Goal: Information Seeking & Learning: Compare options

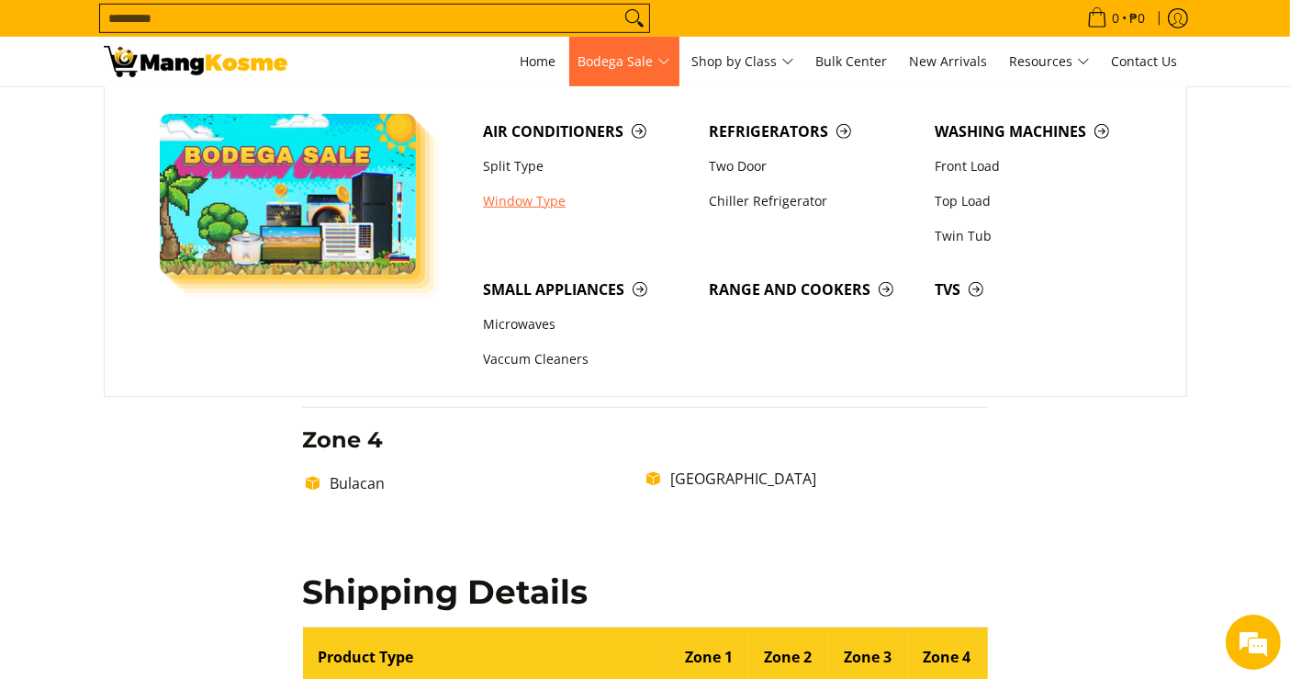
drag, startPoint x: 0, startPoint y: 0, endPoint x: 516, endPoint y: 196, distance: 551.8
click at [516, 196] on link "Window Type" at bounding box center [587, 201] width 226 height 35
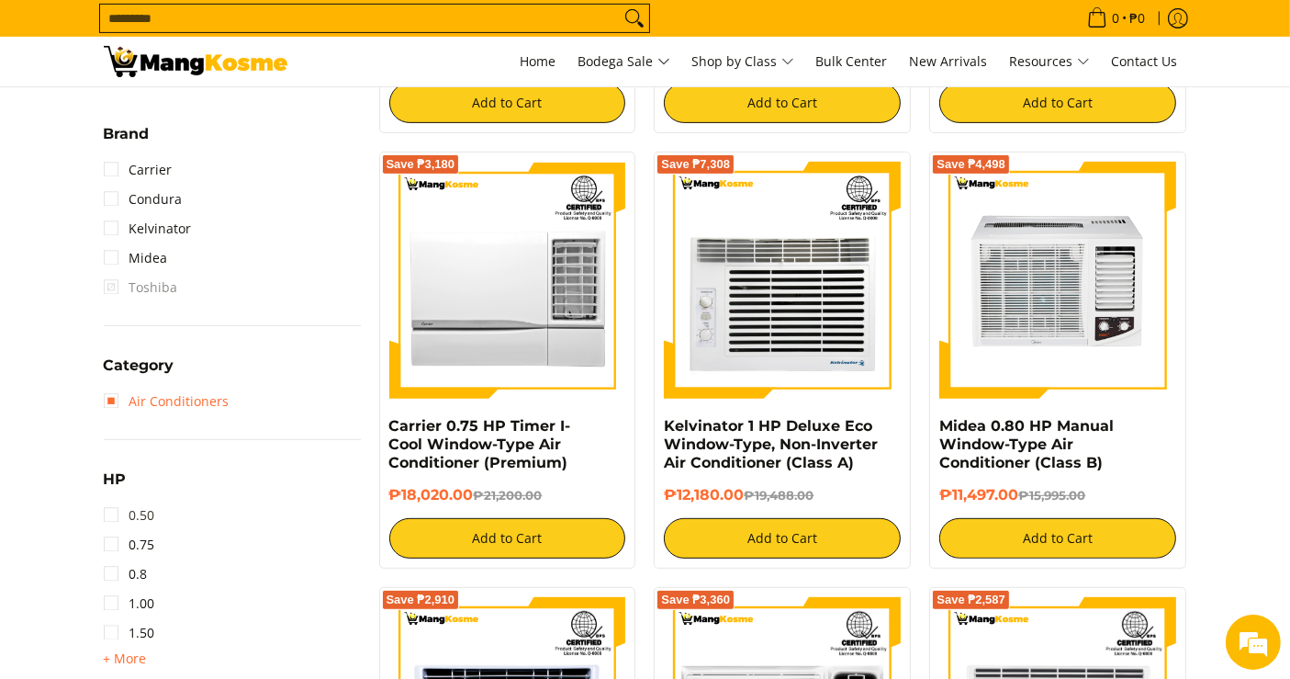
scroll to position [722, 0]
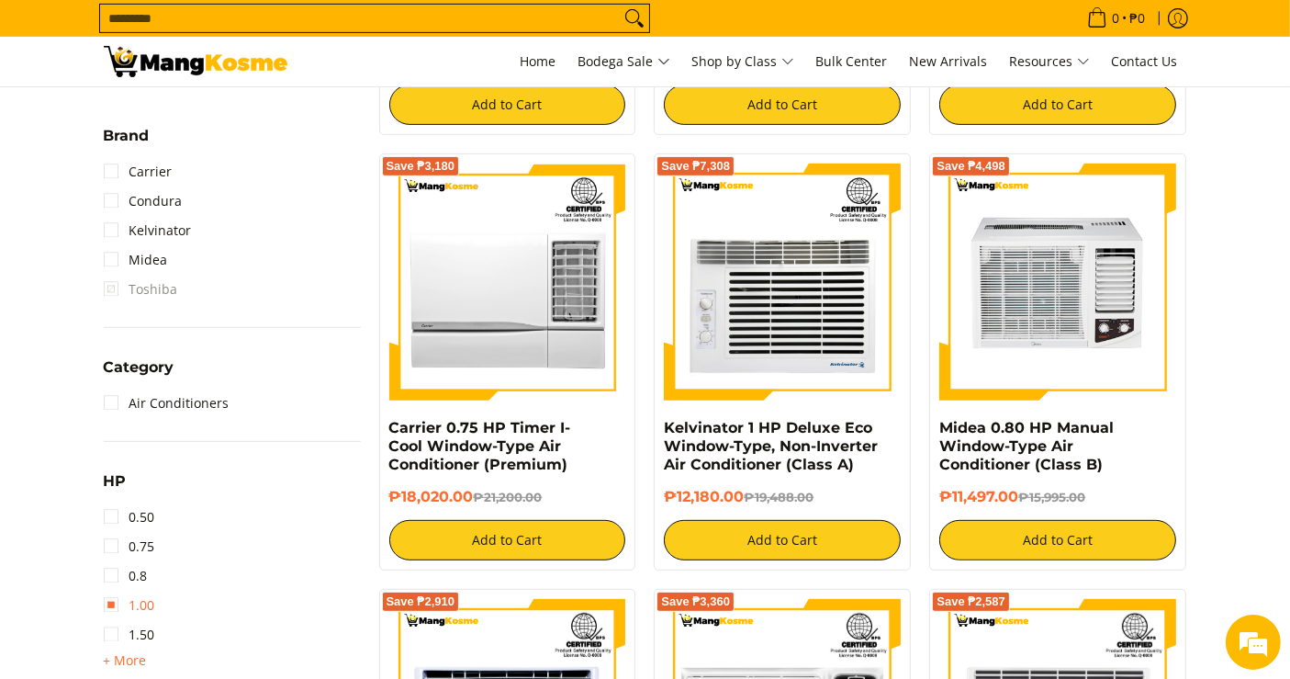
click at [135, 602] on link "1.00" at bounding box center [129, 604] width 51 height 29
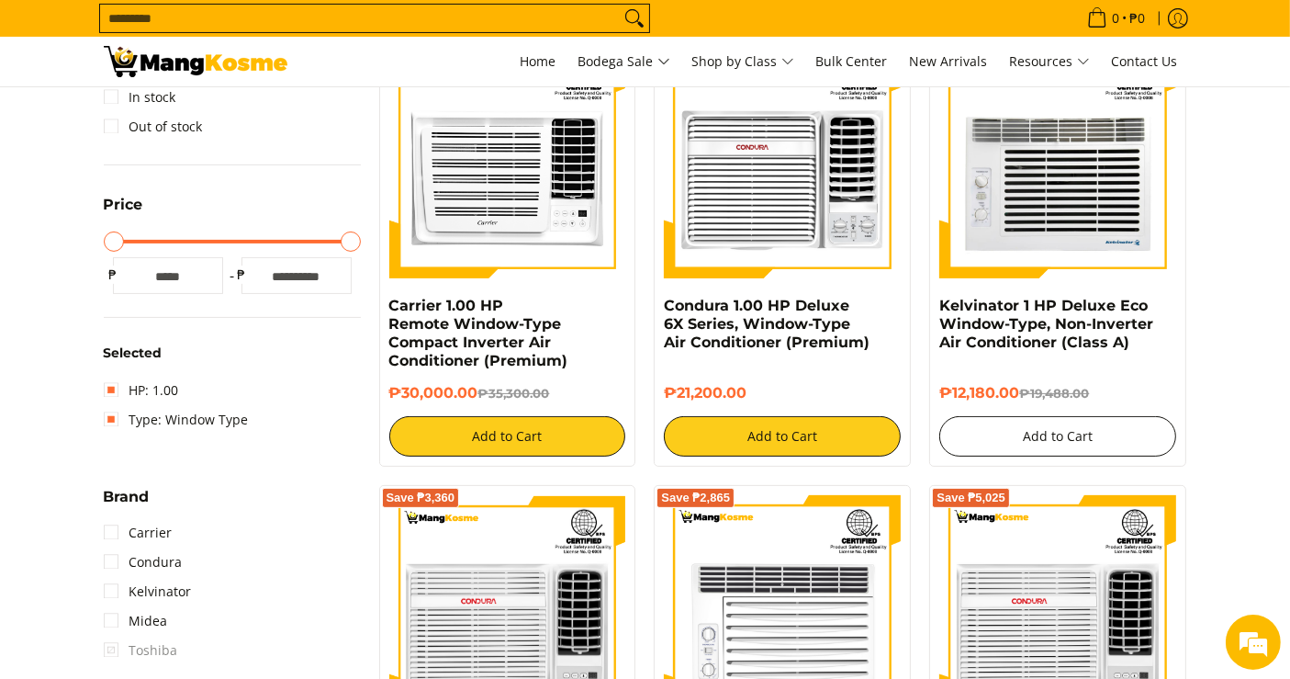
scroll to position [393, 0]
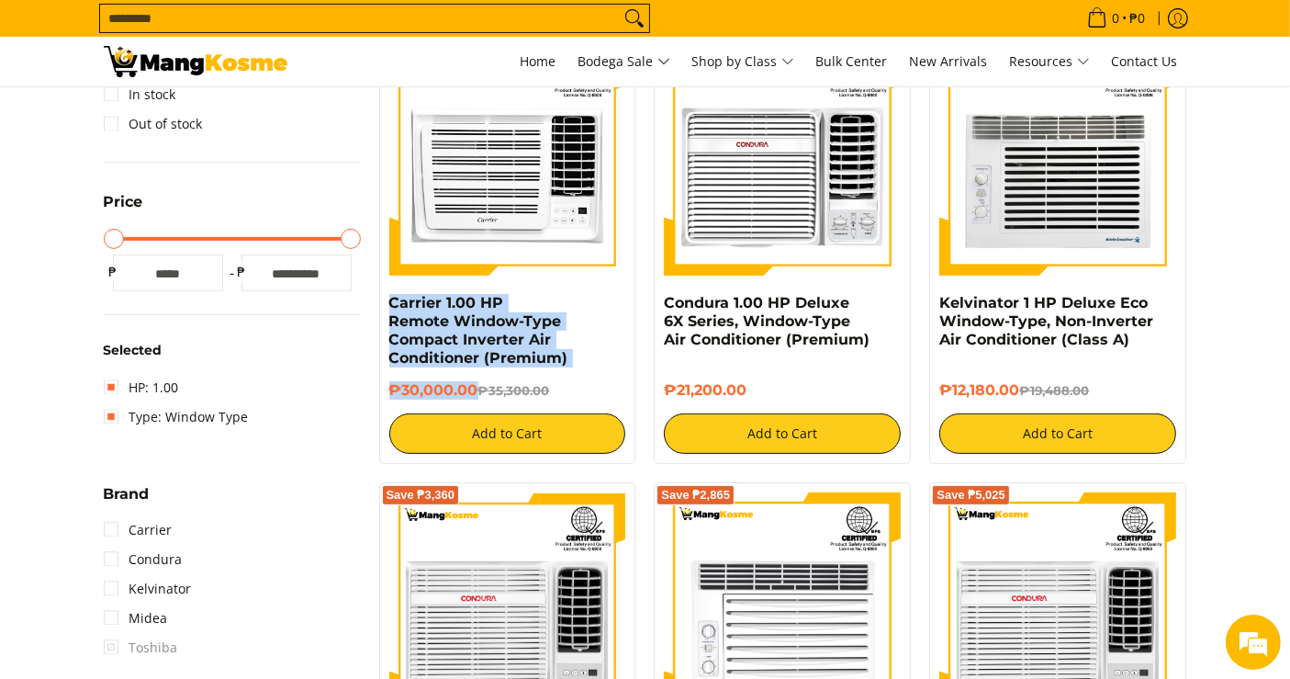
drag, startPoint x: 477, startPoint y: 391, endPoint x: 376, endPoint y: 305, distance: 133.6
click at [376, 305] on div "Save ₱5,300 Carrier 1.00 HP Remote Window-Type Compact Inverter Air Conditioner…" at bounding box center [507, 245] width 275 height 435
copy div "Carrier 1.00 HP Remote Window-Type Compact Inverter Air Conditioner (Premium) ₱…"
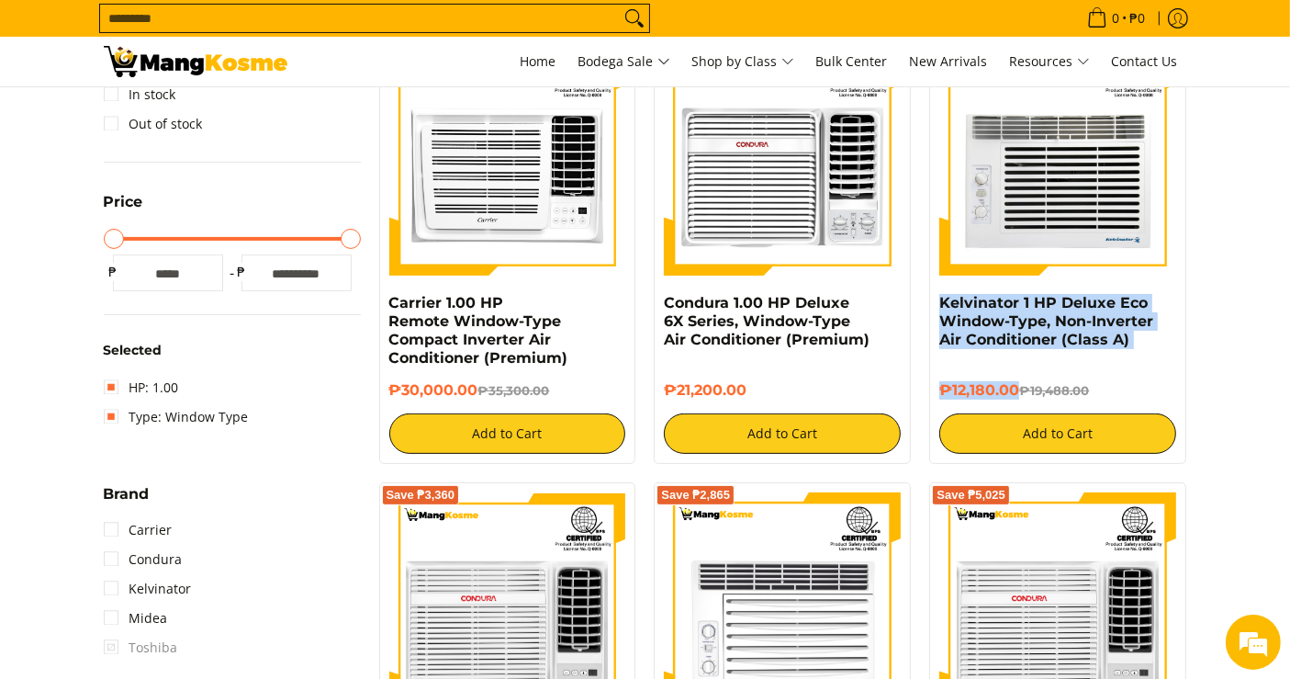
drag, startPoint x: 1020, startPoint y: 387, endPoint x: 936, endPoint y: 310, distance: 113.8
click at [936, 310] on div "Save ₱7,308 Kelvinator 1 HP Deluxe Eco Window-Type, Non-Inverter Air Conditione…" at bounding box center [1057, 245] width 257 height 435
copy div "Kelvinator 1 HP Deluxe Eco Window-Type, Non-Inverter Air Conditioner (Class A) …"
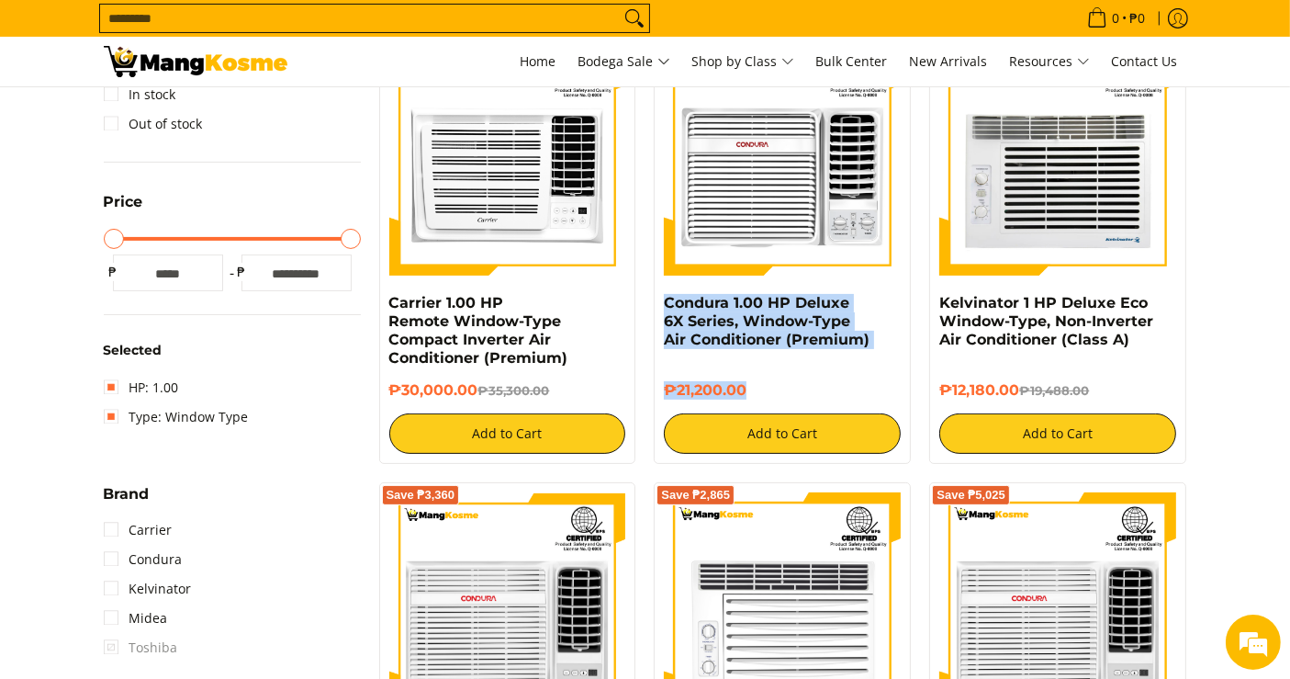
drag, startPoint x: 753, startPoint y: 397, endPoint x: 656, endPoint y: 303, distance: 135.1
click at [656, 303] on div "Condura 1.00 HP Deluxe 6X Series, Window-Type Air Conditioner (Premium) ₱21,200…" at bounding box center [782, 245] width 257 height 435
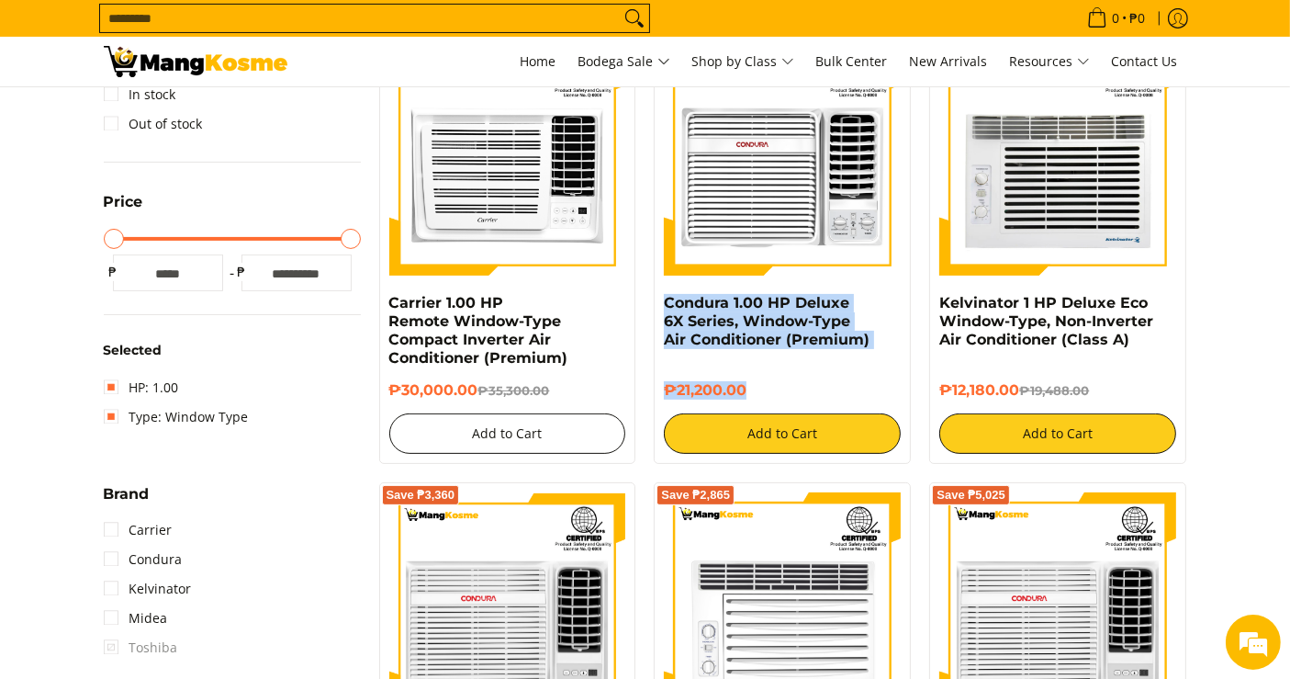
copy div "Condura 1.00 HP Deluxe 6X Series, Window-Type Air Conditioner (Premium) ₱21,200…"
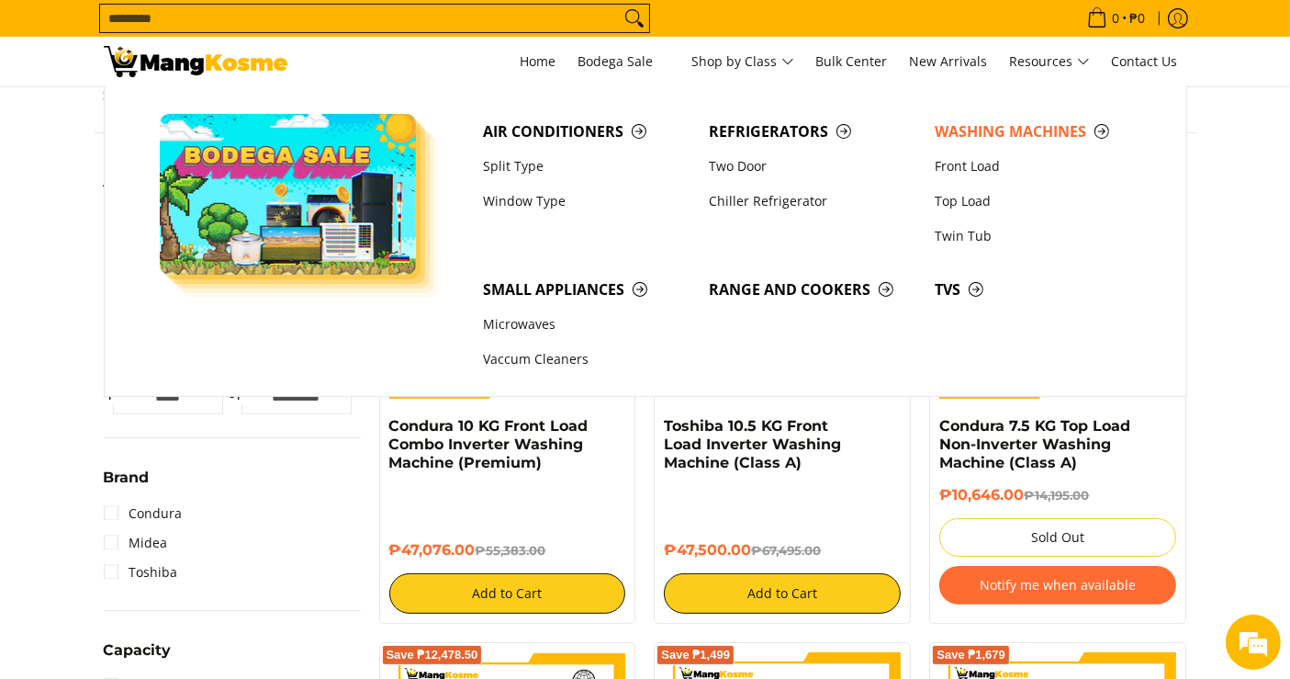
scroll to position [270, 0]
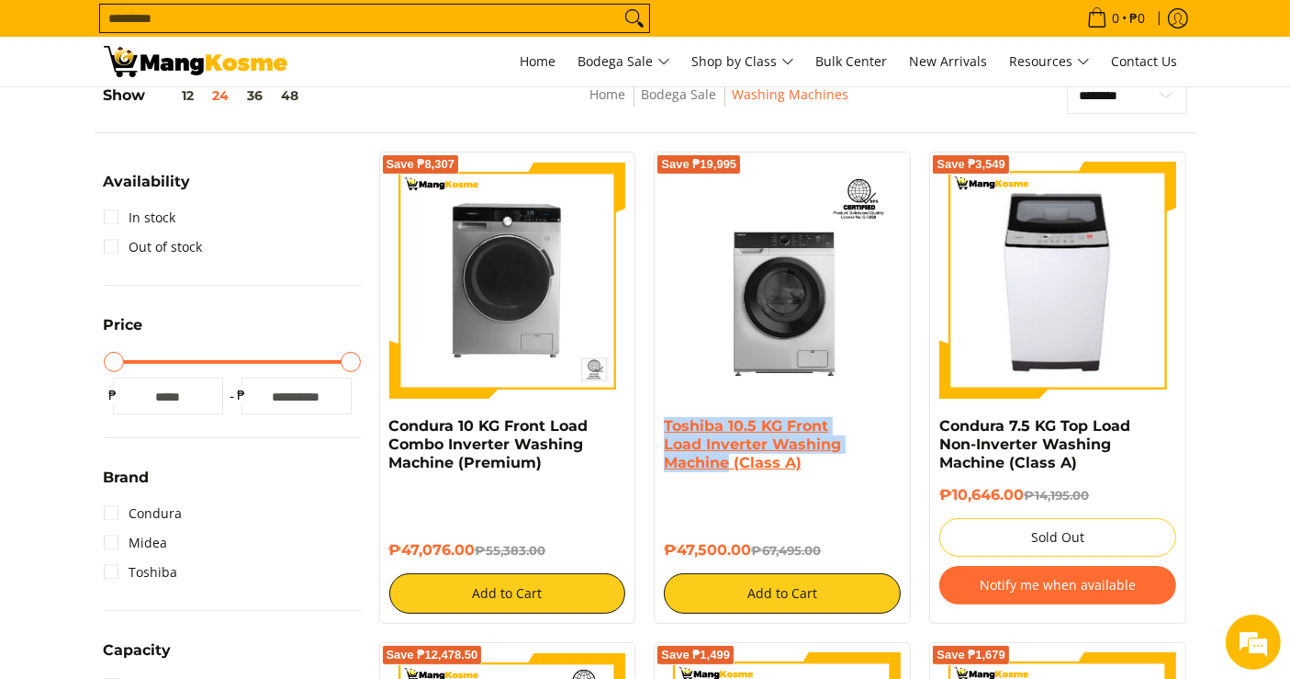
drag, startPoint x: 653, startPoint y: 420, endPoint x: 731, endPoint y: 465, distance: 90.1
click at [731, 465] on div "Save ₱19,995 Toshiba 10.5 KG Front Load Inverter Washing Machine (Class A) ₱47,…" at bounding box center [782, 387] width 275 height 472
copy link "Toshiba 10.5 KG Front Load Inverter Washing Machine"
